Goal: Information Seeking & Learning: Learn about a topic

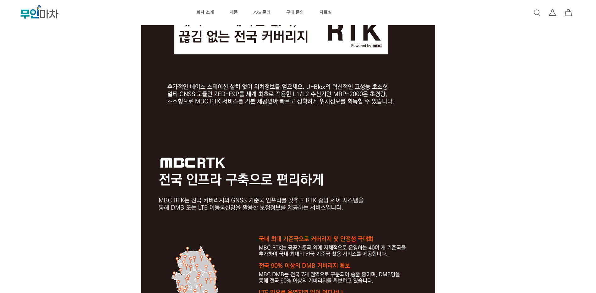
scroll to position [943, 0]
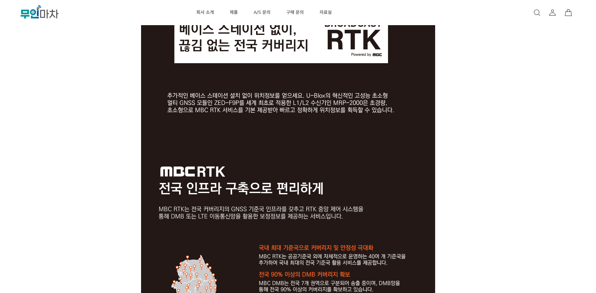
drag, startPoint x: 135, startPoint y: 98, endPoint x: 453, endPoint y: 132, distance: 319.5
drag, startPoint x: 453, startPoint y: 132, endPoint x: 552, endPoint y: 151, distance: 100.9
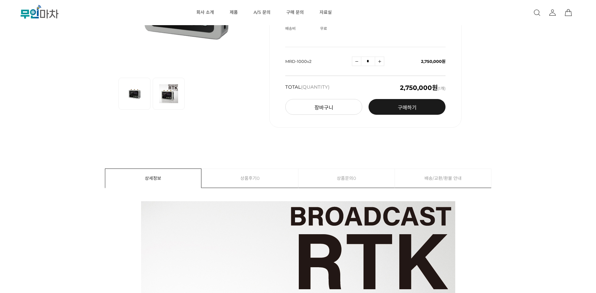
scroll to position [0, 0]
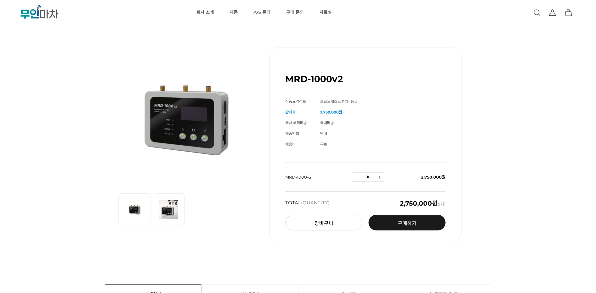
drag, startPoint x: 491, startPoint y: 130, endPoint x: 476, endPoint y: 37, distance: 93.9
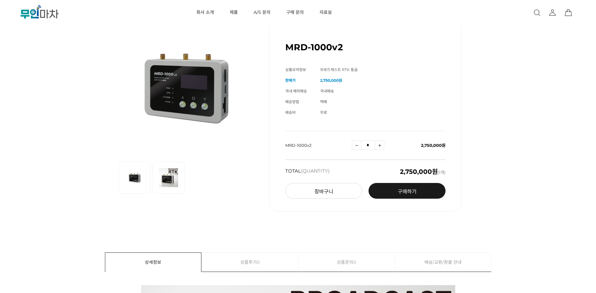
scroll to position [31, 0]
drag, startPoint x: 402, startPoint y: 171, endPoint x: 450, endPoint y: 173, distance: 47.5
click at [449, 173] on div "MRD-1000v2 (해외배송 가능상품) 기본 정보 상품명 MRD-1000v2 상품요약정보 브로드캐스트 RTK 동글. 판매가 2,750,000…" at bounding box center [365, 114] width 192 height 196
drag, startPoint x: 450, startPoint y: 173, endPoint x: 531, endPoint y: 192, distance: 83.9
click at [531, 192] on div "이전 리스트 1번째 리스트 2번째 리스트 다음 리스트 MRD-1000v2 (해외배송 가능상품) 기본 정보 상품명 MRD-1000v2" at bounding box center [298, 114] width 536 height 228
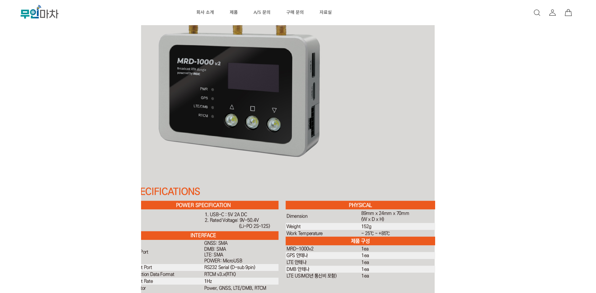
scroll to position [1791, 0]
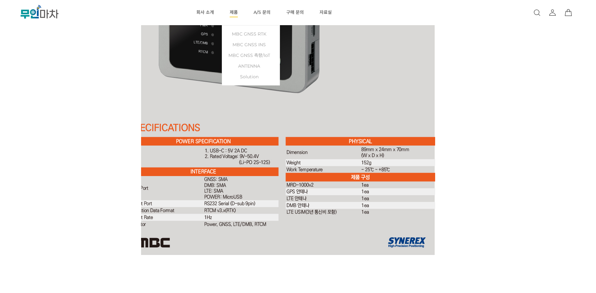
click at [226, 12] on li "제품 MBC GNSS RTK MBC GNSS INS MBC GNSS 측량/IoT ANTENNA Solution" at bounding box center [234, 12] width 24 height 25
click at [247, 34] on link "MBC GNSS RTK" at bounding box center [250, 34] width 51 height 11
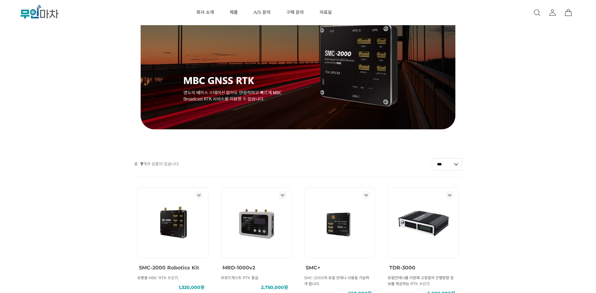
scroll to position [63, 0]
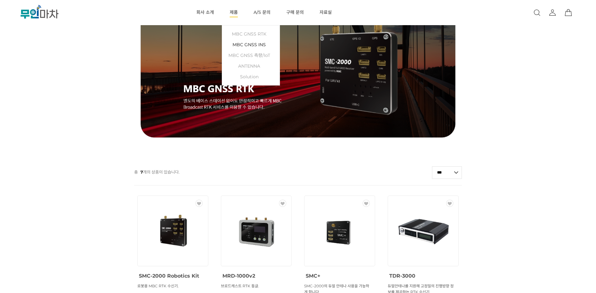
click at [248, 43] on link "MBC GNSS INS" at bounding box center [250, 44] width 51 height 11
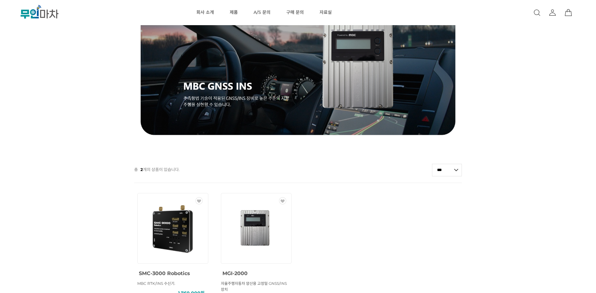
scroll to position [31, 0]
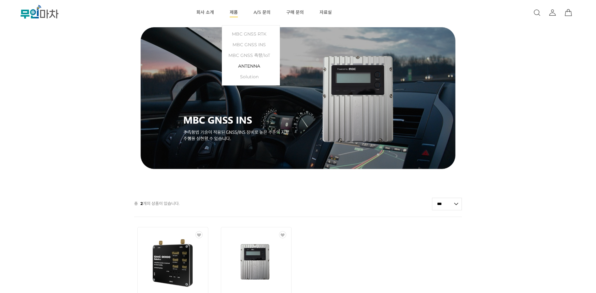
click at [249, 65] on link "ANTENNA" at bounding box center [250, 66] width 51 height 11
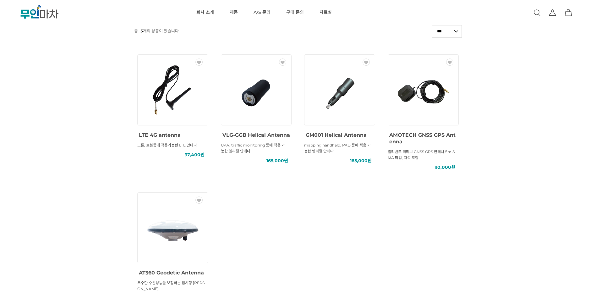
scroll to position [157, 0]
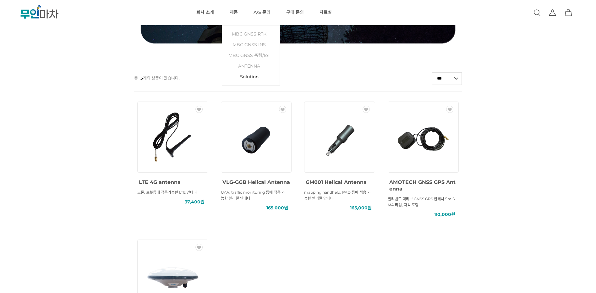
click at [249, 74] on link "Solution" at bounding box center [250, 76] width 51 height 11
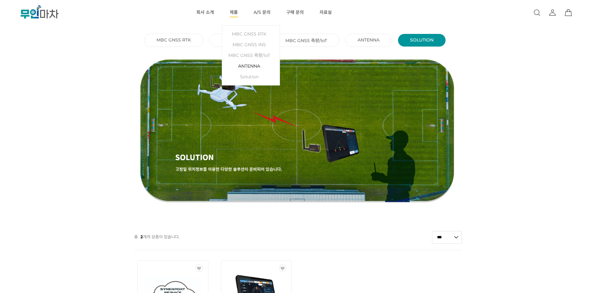
click at [244, 62] on link "ANTENNA" at bounding box center [250, 66] width 51 height 11
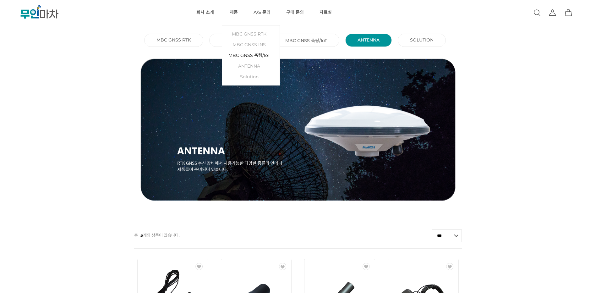
click at [241, 52] on link "MBC GNSS 측량/IoT" at bounding box center [250, 55] width 51 height 11
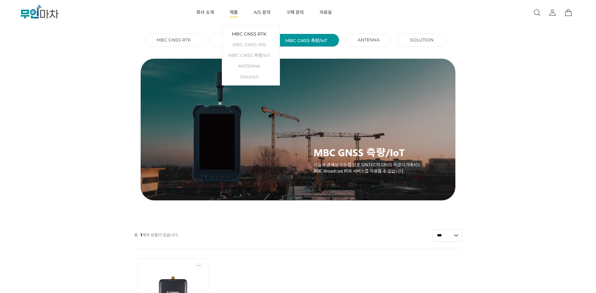
click at [235, 34] on link "MBC GNSS RTK" at bounding box center [250, 34] width 51 height 11
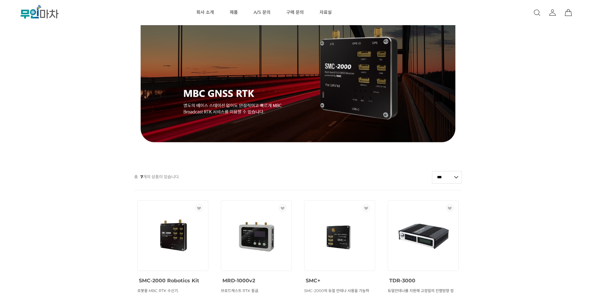
scroll to position [126, 0]
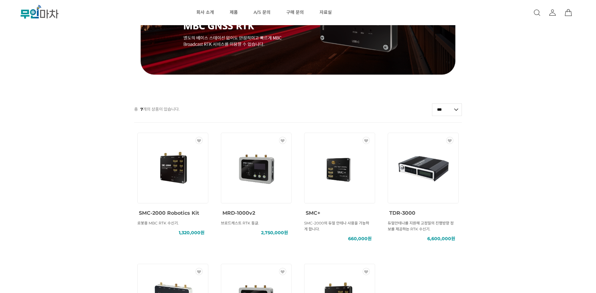
click at [255, 181] on img at bounding box center [256, 168] width 57 height 57
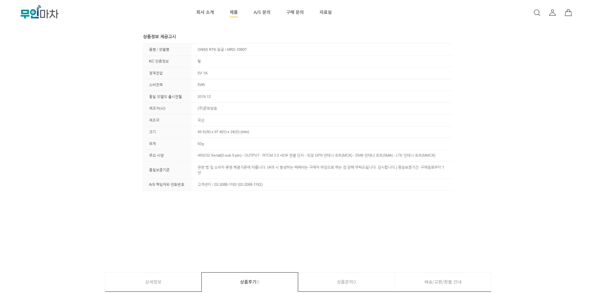
scroll to position [1980, 0]
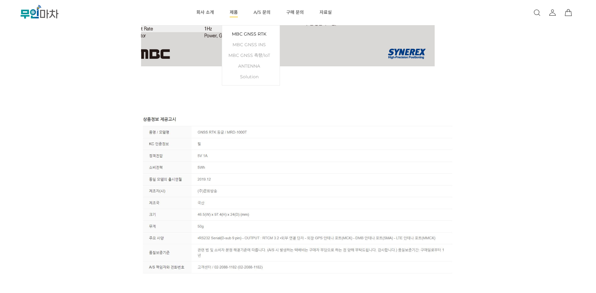
click at [253, 35] on link "MBC GNSS RTK" at bounding box center [250, 34] width 51 height 11
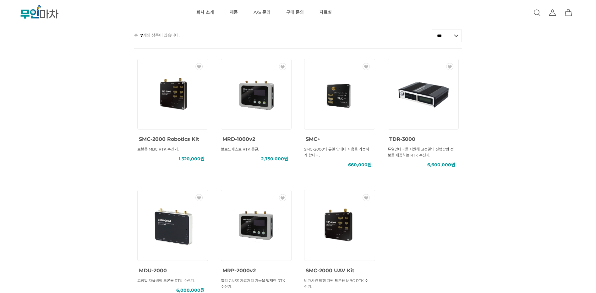
scroll to position [189, 0]
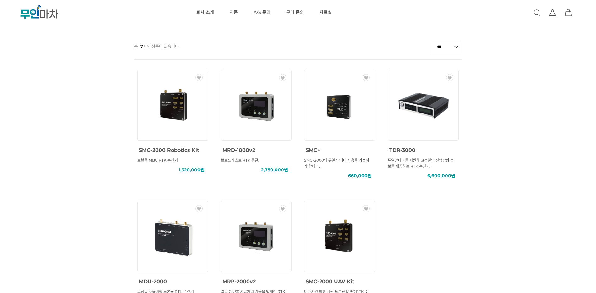
click at [313, 47] on div "*** *** **** **** *** ****" at bounding box center [298, 46] width 328 height 13
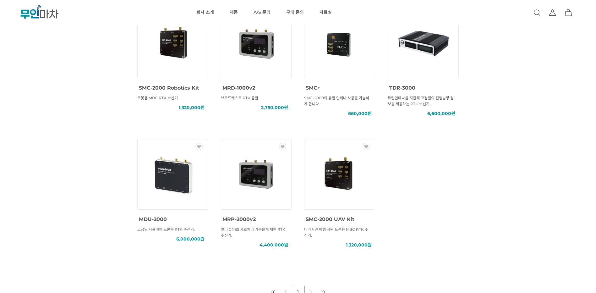
scroll to position [251, 0]
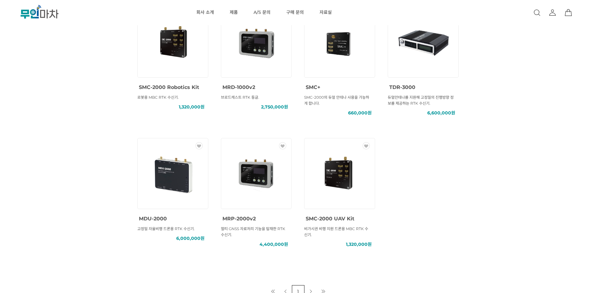
click at [239, 65] on img at bounding box center [256, 42] width 57 height 57
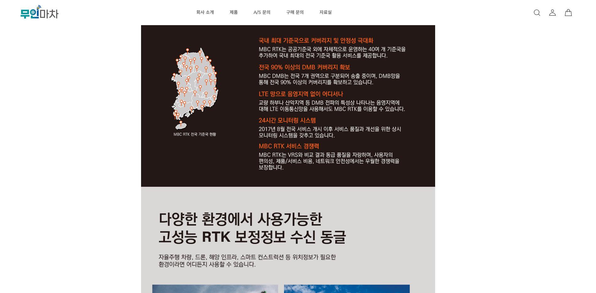
scroll to position [1068, 0]
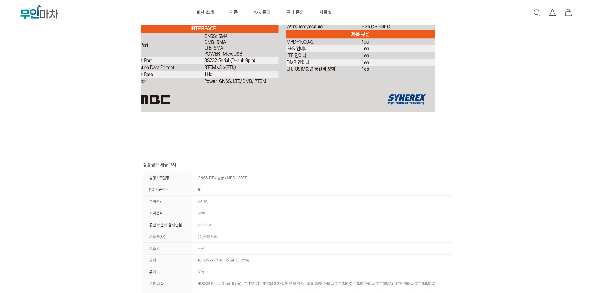
drag, startPoint x: 455, startPoint y: 101, endPoint x: 454, endPoint y: 166, distance: 64.4
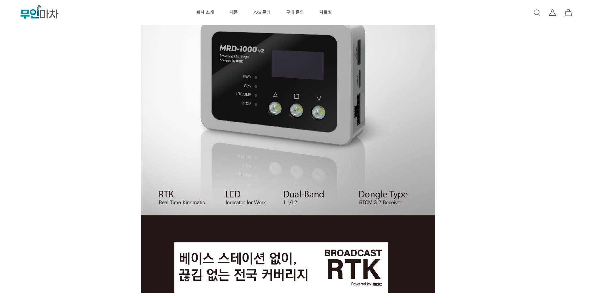
scroll to position [933, 0]
